Goal: Transaction & Acquisition: Purchase product/service

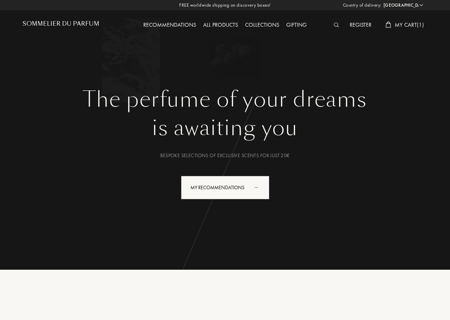
select select "JP"
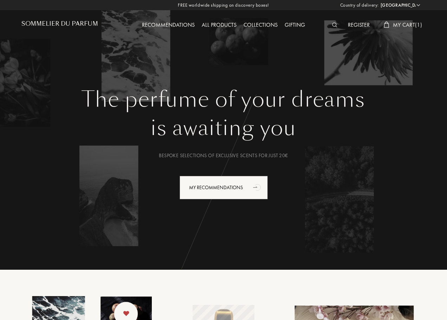
click at [291, 23] on div "Gifting" at bounding box center [294, 25] width 27 height 9
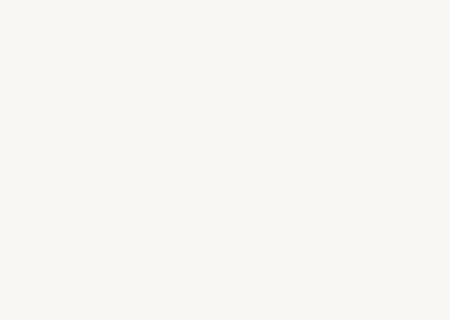
select select "JP"
